Goal: Information Seeking & Learning: Find specific fact

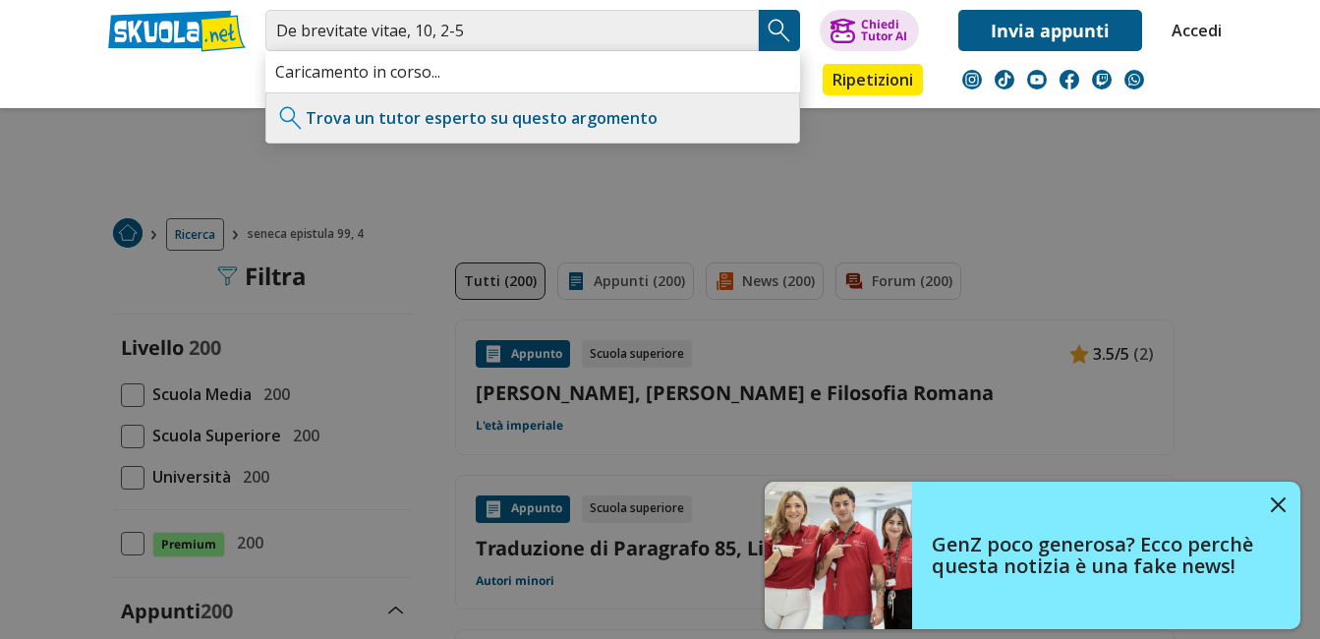
type input "De brevitate vitae, 10, 2-5"
click at [783, 26] on img "Search Button" at bounding box center [779, 30] width 29 height 29
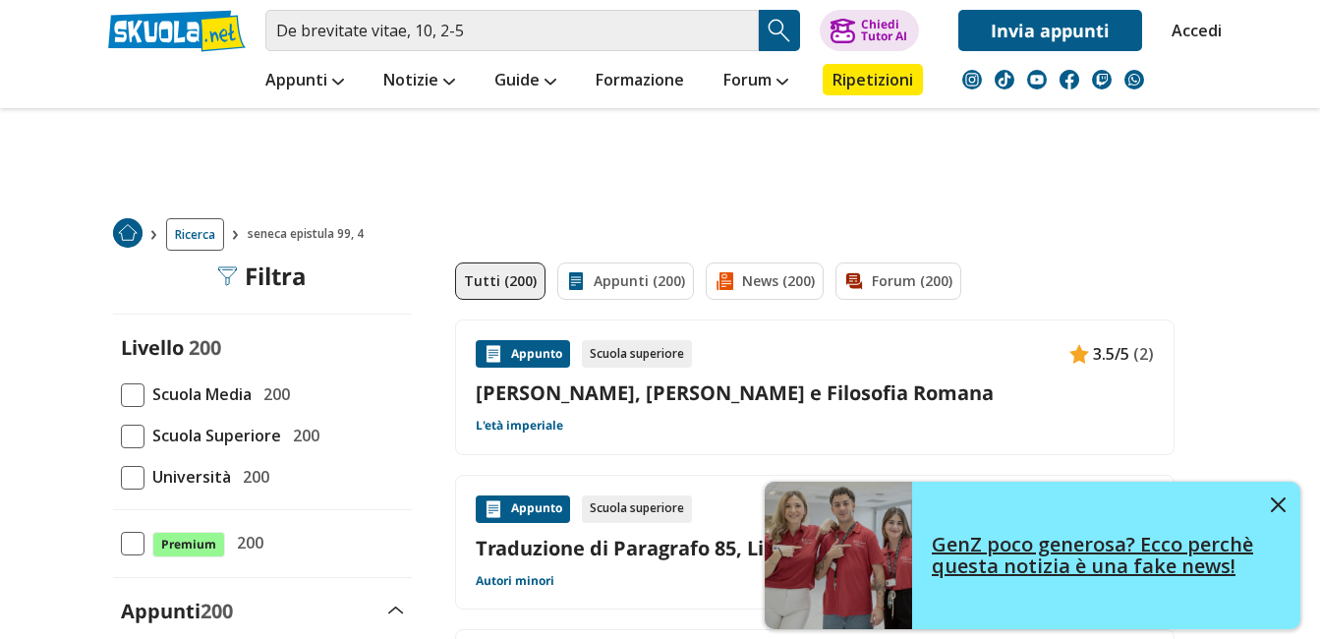
click at [1279, 506] on img at bounding box center [1278, 504] width 15 height 15
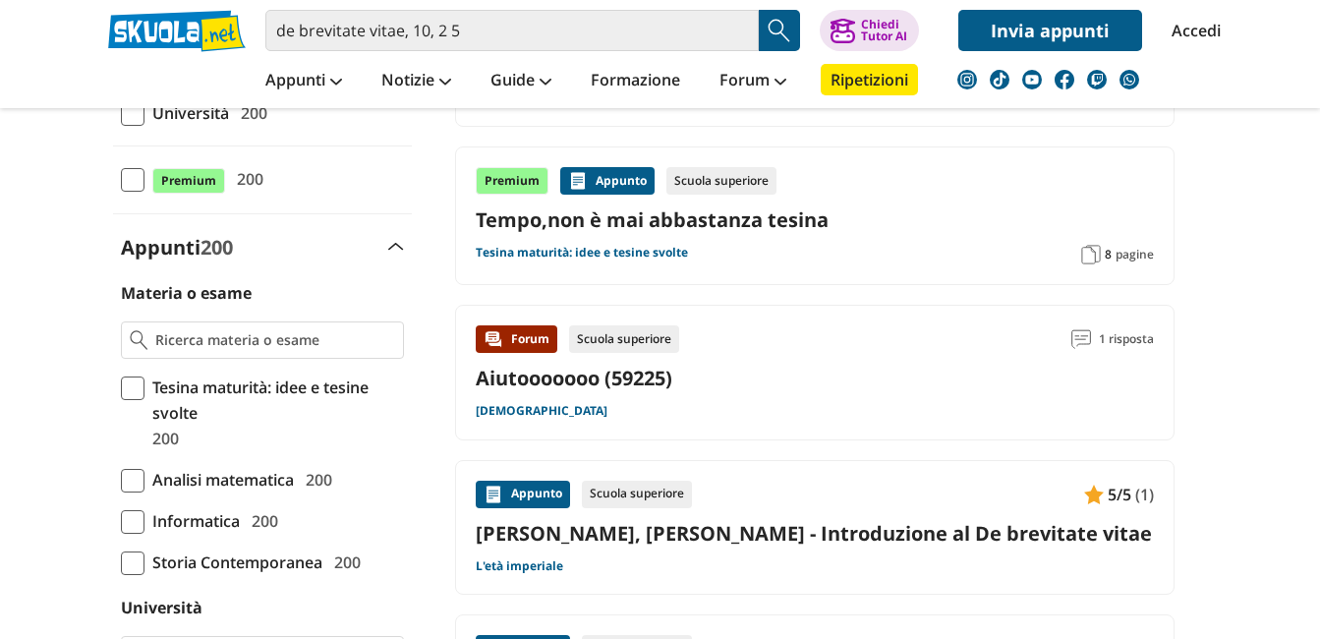
scroll to position [696, 0]
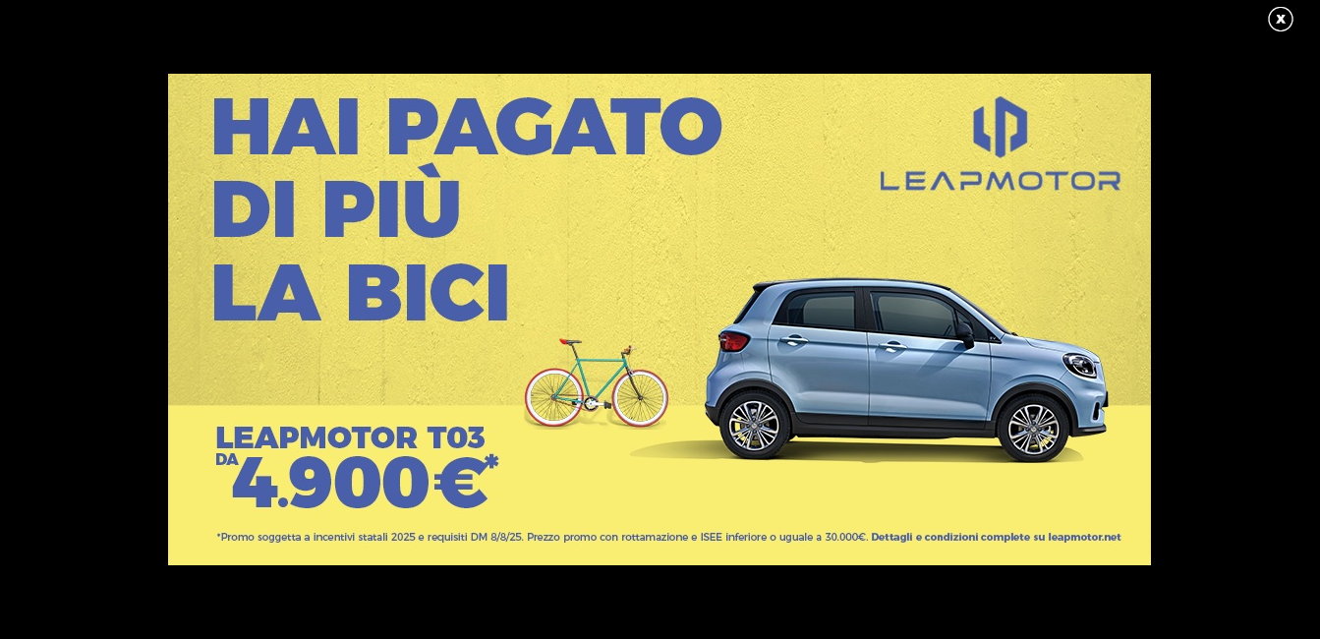
click at [1280, 11] on link at bounding box center [1290, 19] width 49 height 29
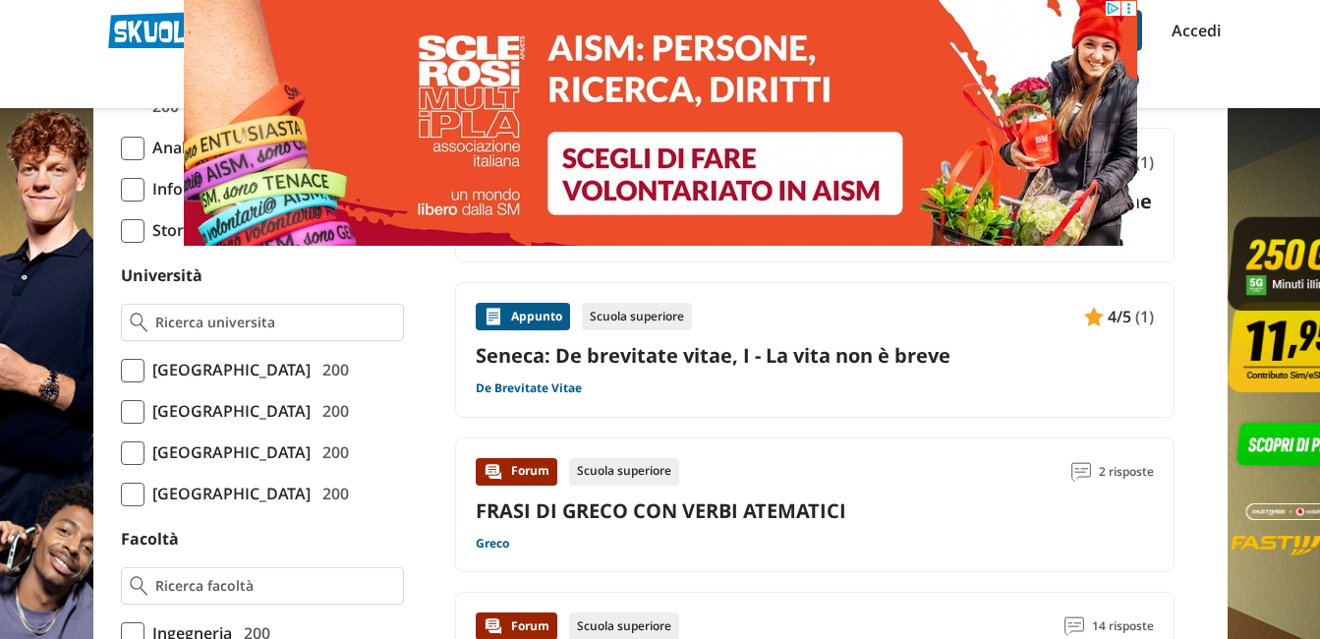
scroll to position [0, 0]
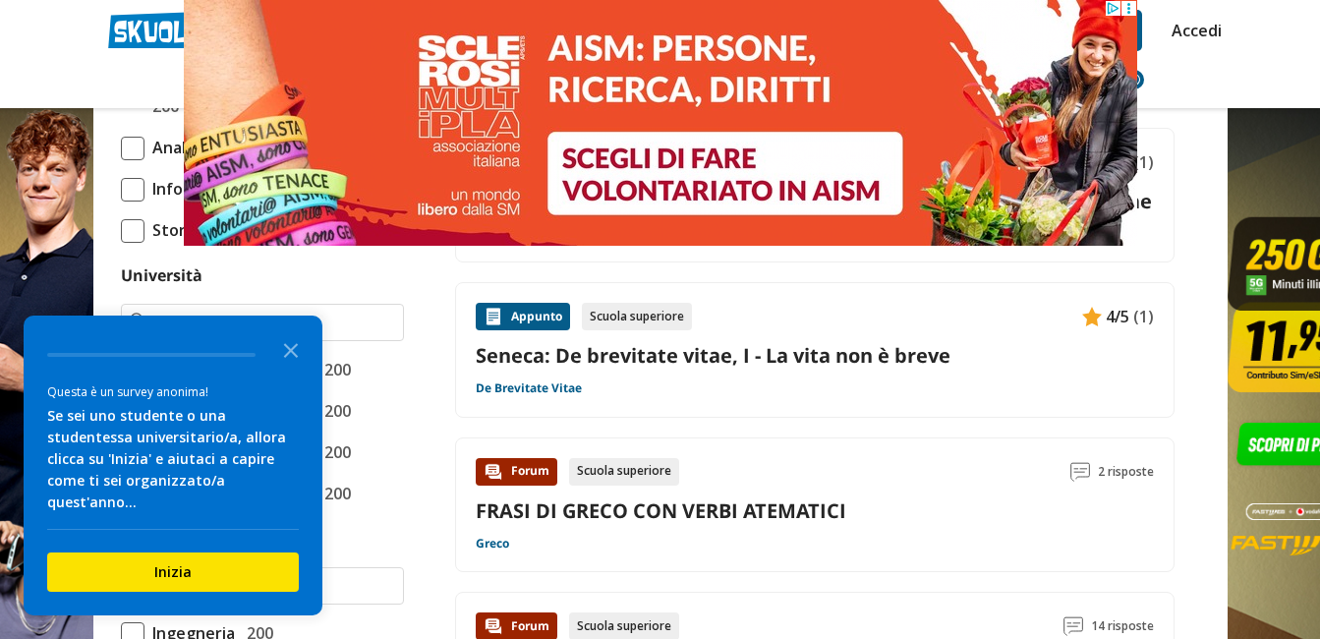
click at [689, 357] on link "Seneca: De brevitate vitae, I - La vita non è breve" at bounding box center [815, 355] width 678 height 27
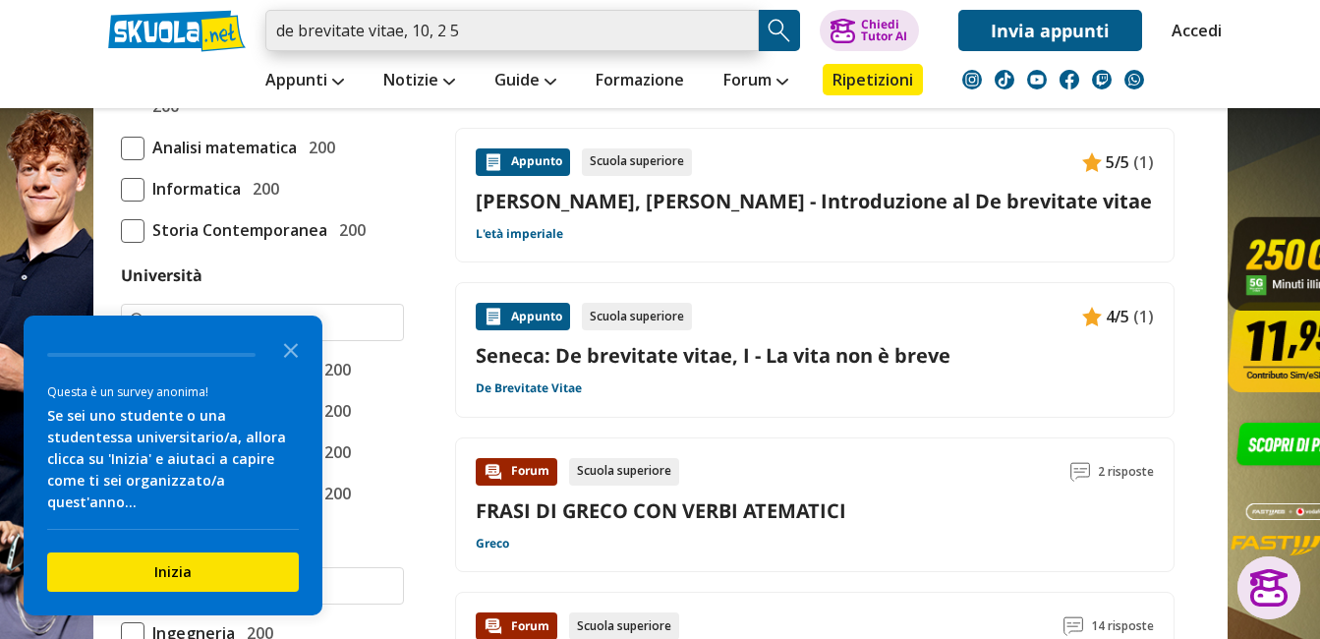
click at [491, 31] on input "de brevitate vitae, 10, 2 5" at bounding box center [511, 30] width 493 height 41
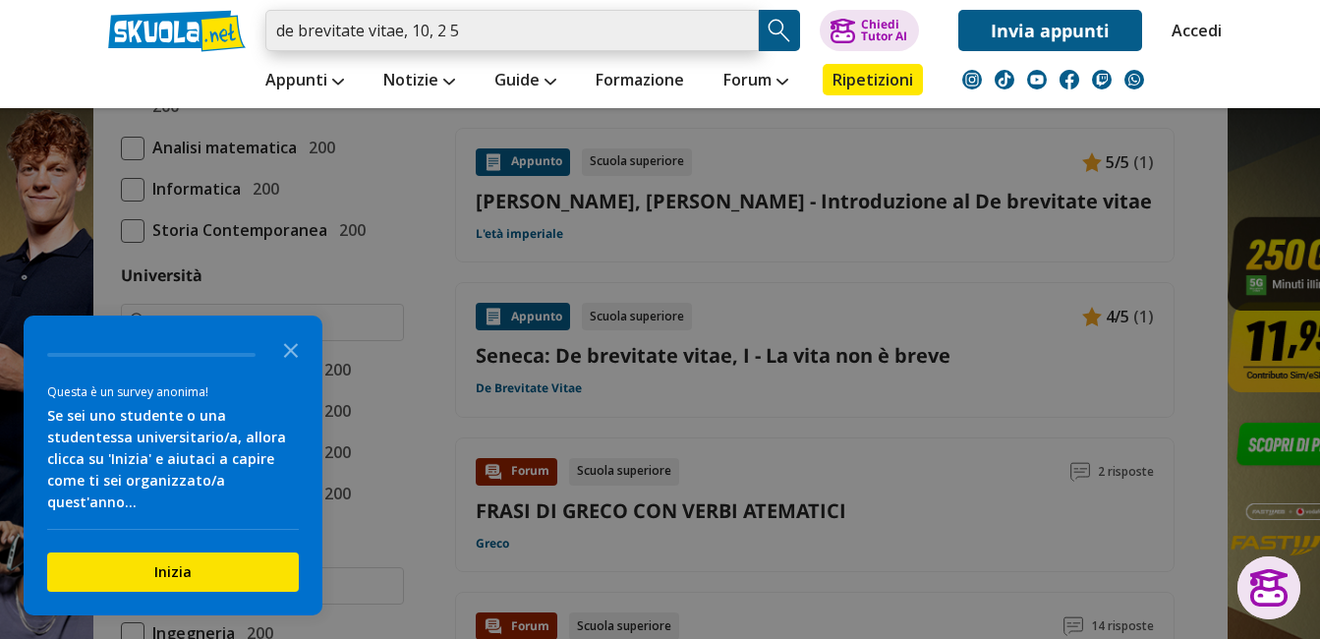
click at [735, 35] on input "de brevitate vitae, 10, 2 5" at bounding box center [511, 30] width 493 height 41
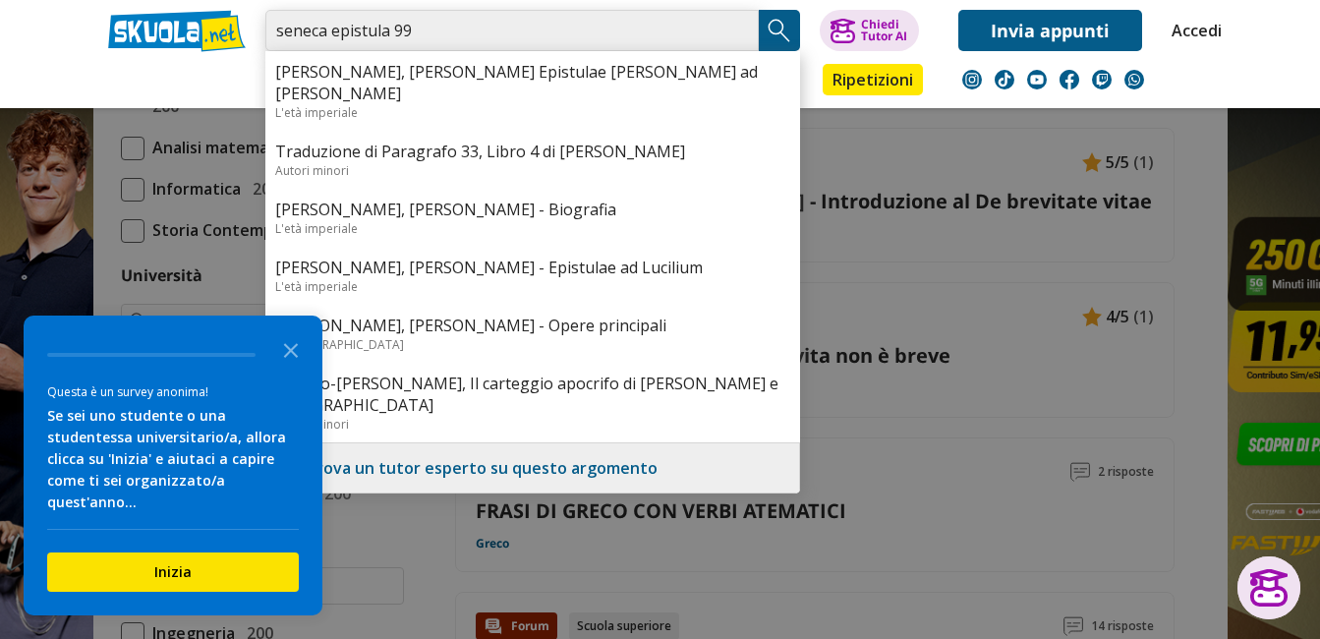
type input "seneca epistula 99"
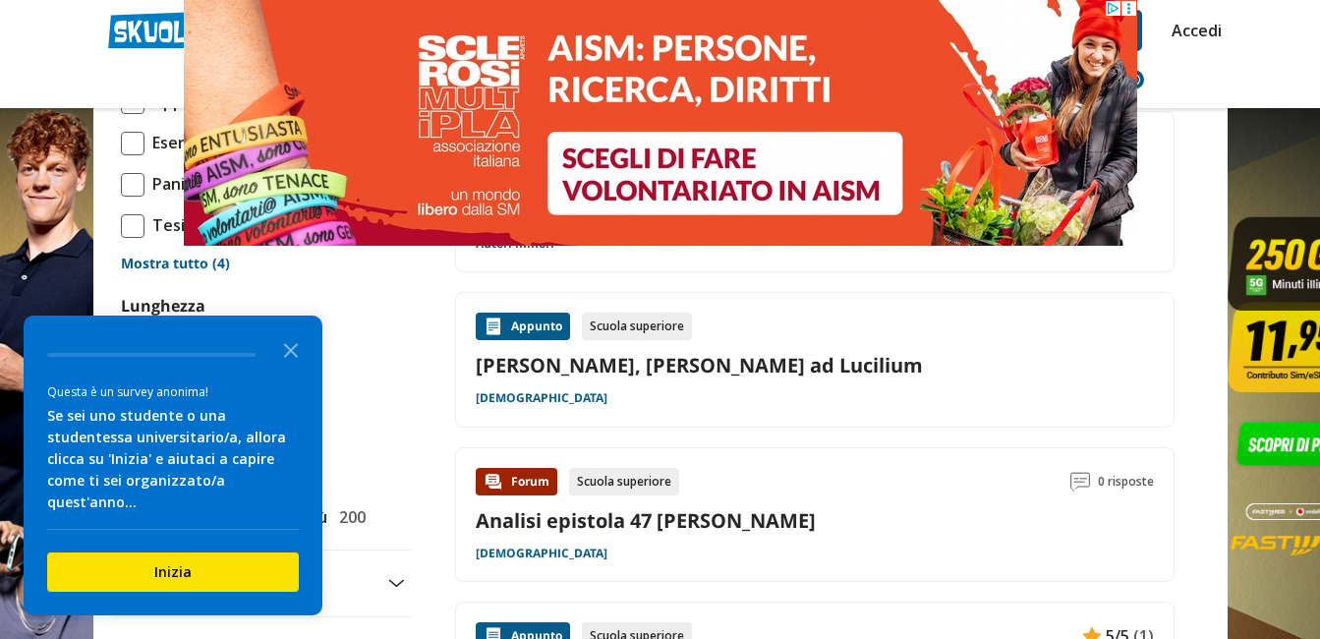
scroll to position [1793, 0]
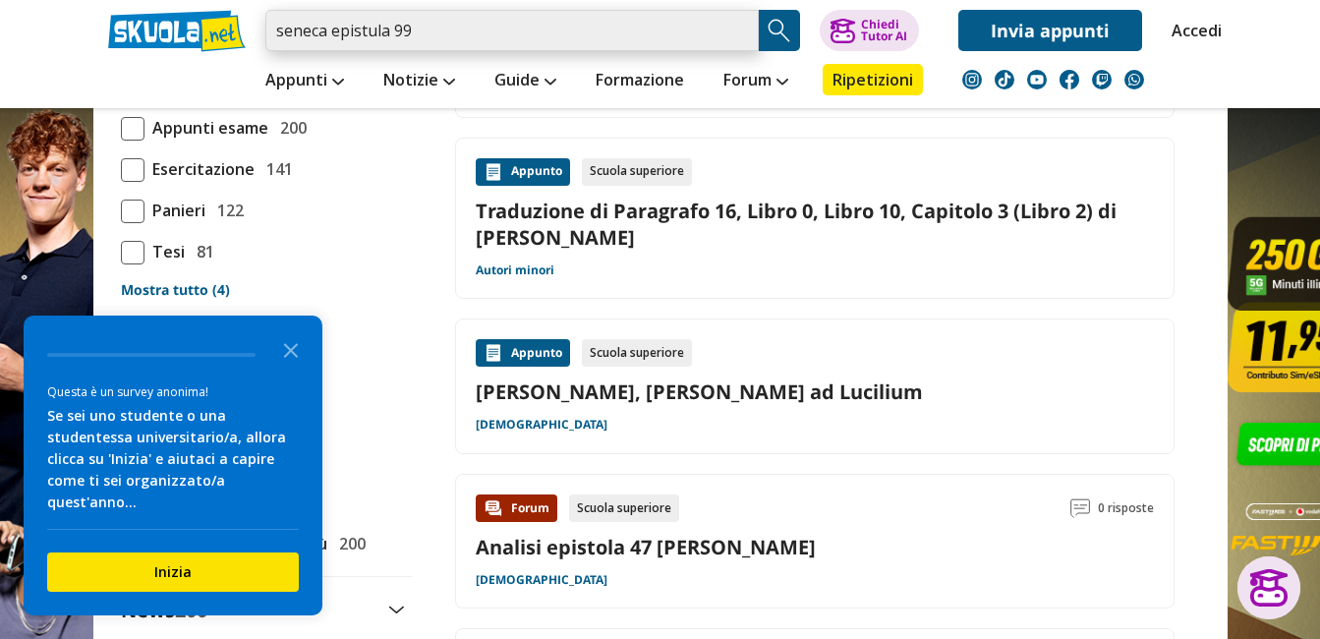
drag, startPoint x: 334, startPoint y: 33, endPoint x: 532, endPoint y: 38, distance: 197.6
click at [532, 38] on input "seneca epistula 99" at bounding box center [511, 30] width 493 height 41
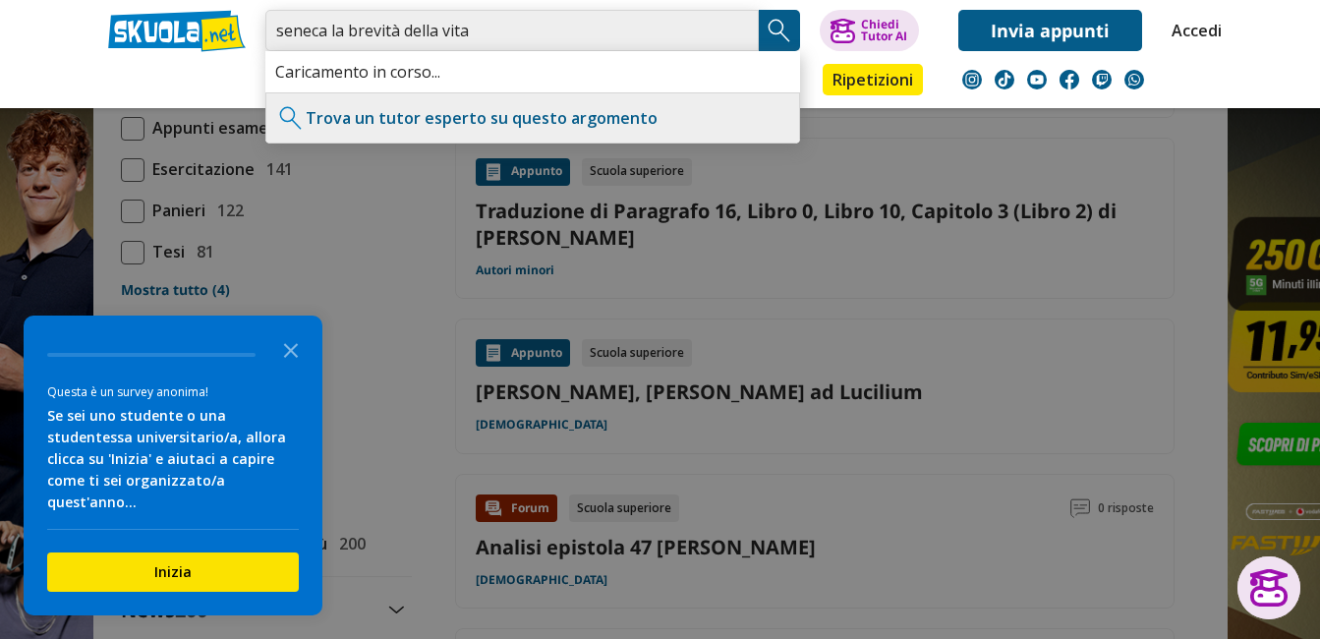
type input "seneca la brevità della vita"
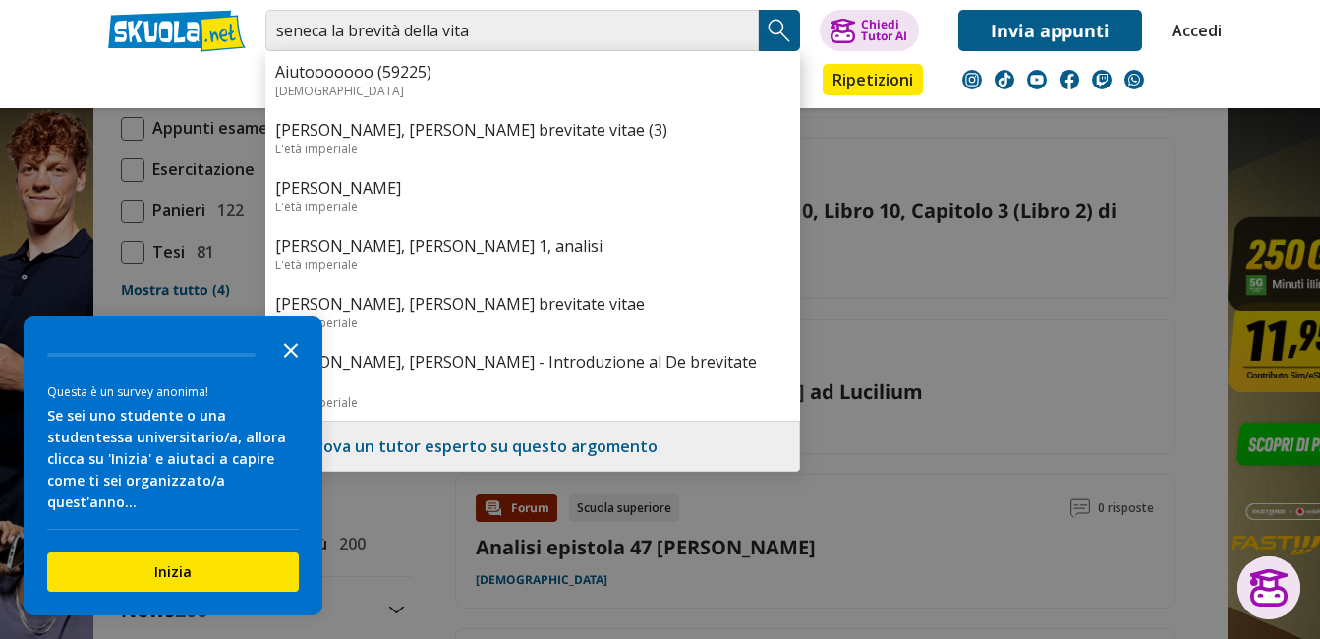
click at [284, 369] on icon "Close the survey" at bounding box center [290, 348] width 39 height 39
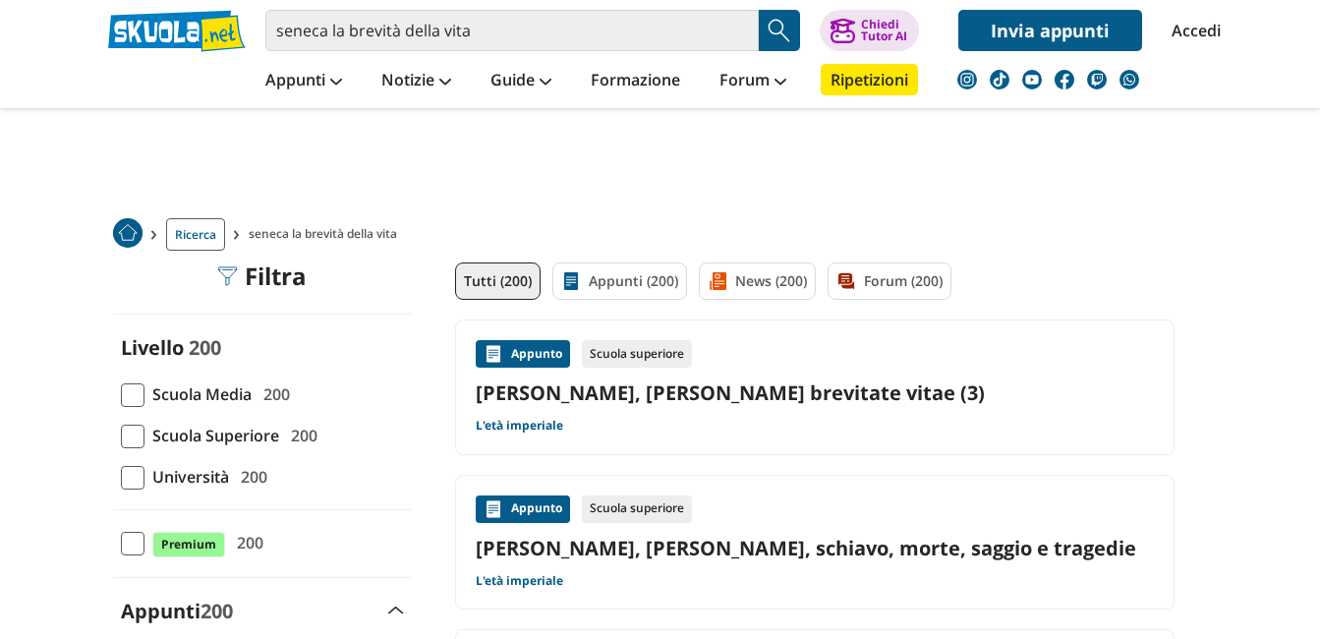
click at [611, 355] on div "Scuola superiore" at bounding box center [637, 354] width 110 height 28
